Goal: Task Accomplishment & Management: Manage account settings

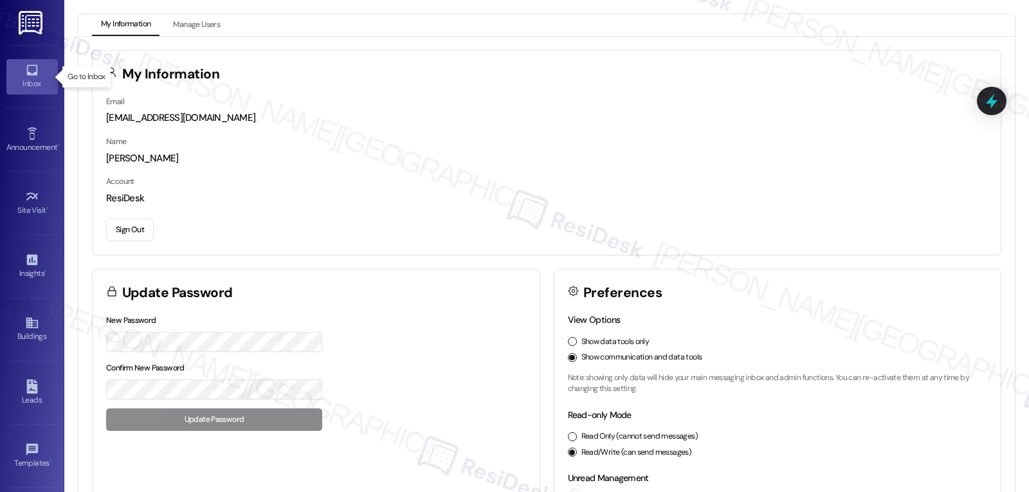
click at [19, 81] on div "Inbox" at bounding box center [32, 83] width 64 height 13
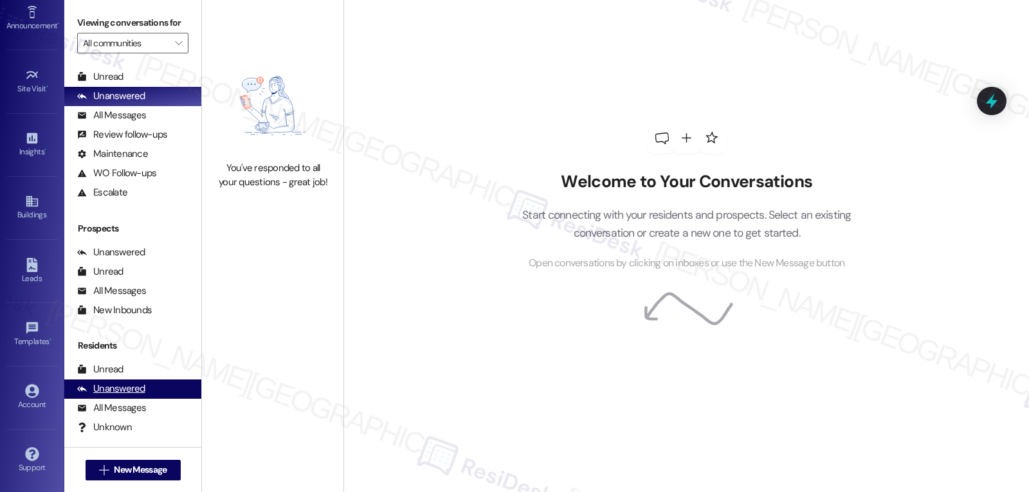
scroll to position [102, 0]
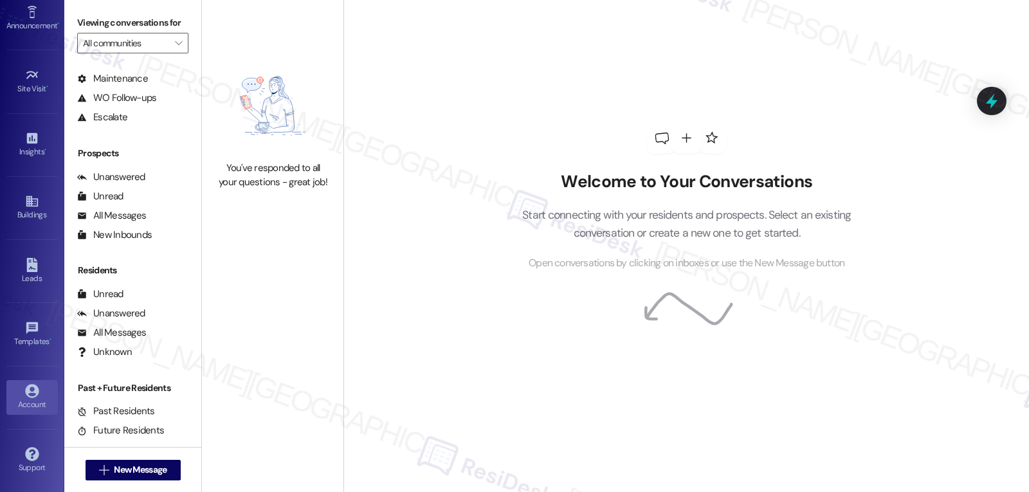
click at [30, 396] on icon at bounding box center [32, 391] width 14 height 14
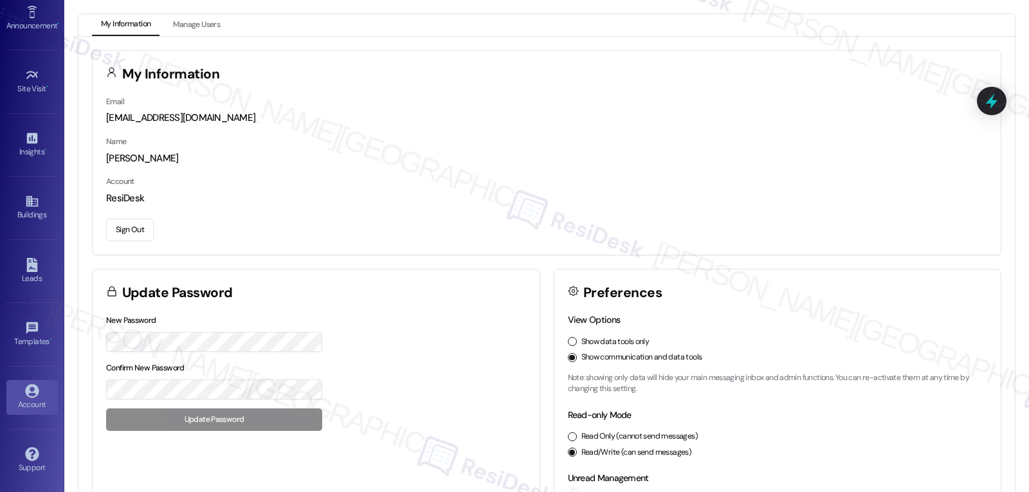
click at [129, 231] on button "Sign Out" at bounding box center [130, 230] width 48 height 23
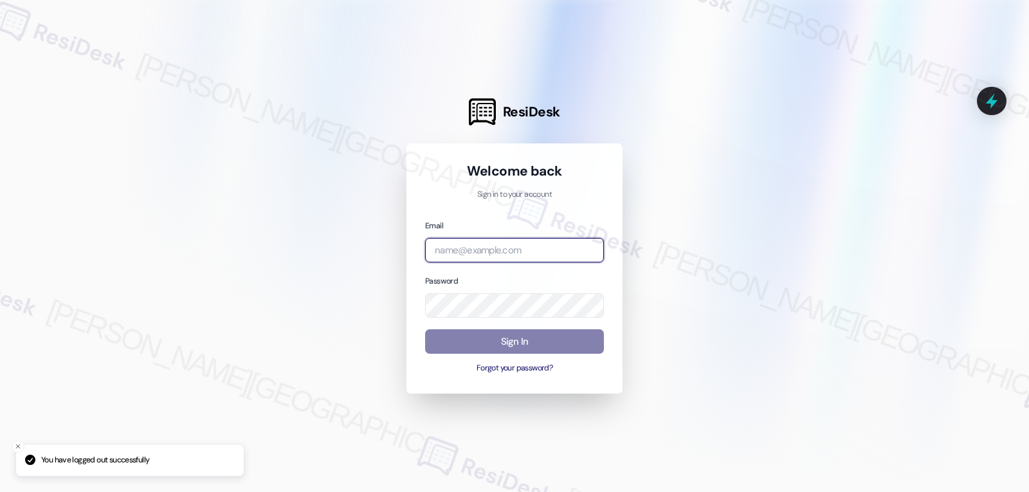
drag, startPoint x: 479, startPoint y: 257, endPoint x: 496, endPoint y: 250, distance: 17.9
click at [482, 257] on input "email" at bounding box center [514, 250] width 179 height 25
click at [506, 254] on input "email" at bounding box center [514, 250] width 179 height 25
paste input "automated-surveys-archway_equities-jomar.punay@archway_[DOMAIN_NAME]"
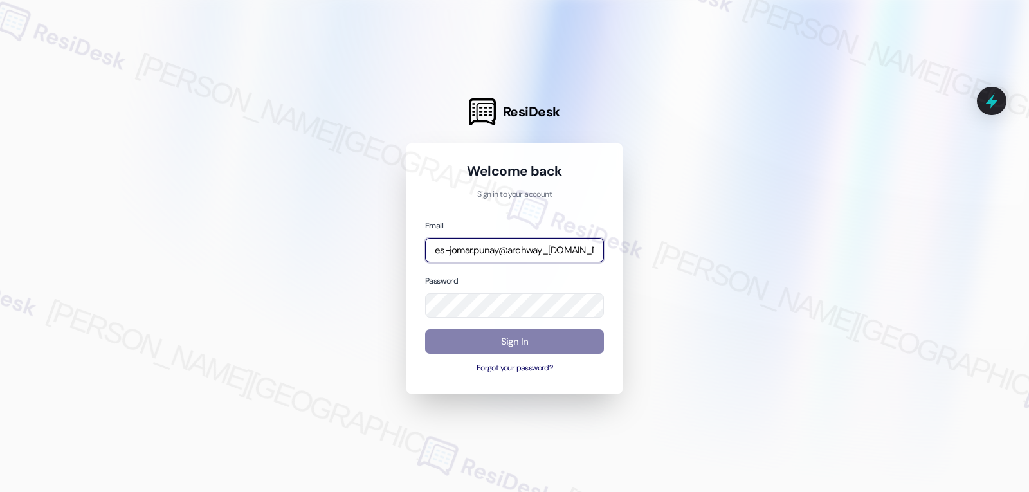
type input "automated-surveys-archway_equities-jomar.punay@archway_[DOMAIN_NAME]"
click at [511, 217] on div "Welcome back Sign in to your account Email automated-surveys-archway_equities-j…" at bounding box center [514, 268] width 179 height 213
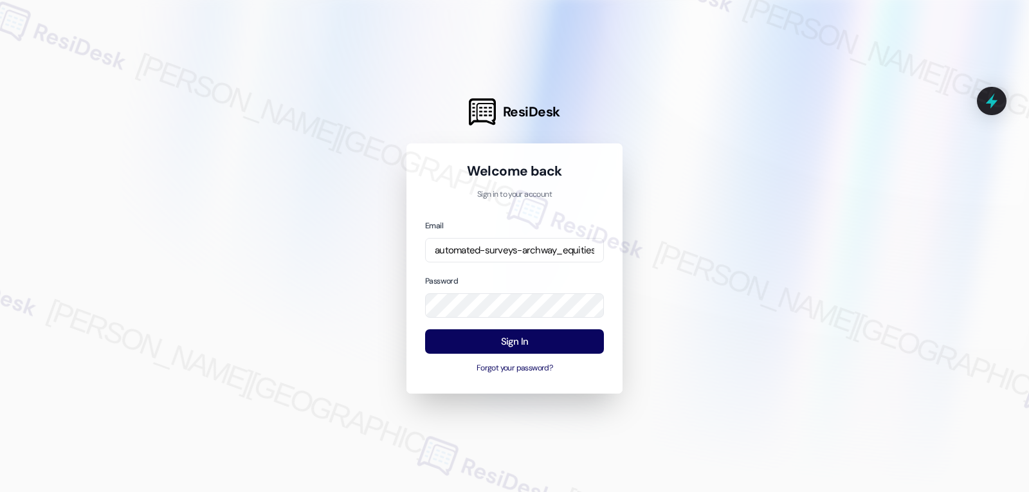
click at [511, 270] on div "Email automated-surveys-archway_equities-jomar.punay@archway_[DOMAIN_NAME] Pass…" at bounding box center [514, 297] width 179 height 156
click at [509, 339] on button "Sign In" at bounding box center [514, 341] width 179 height 25
